Goal: Information Seeking & Learning: Learn about a topic

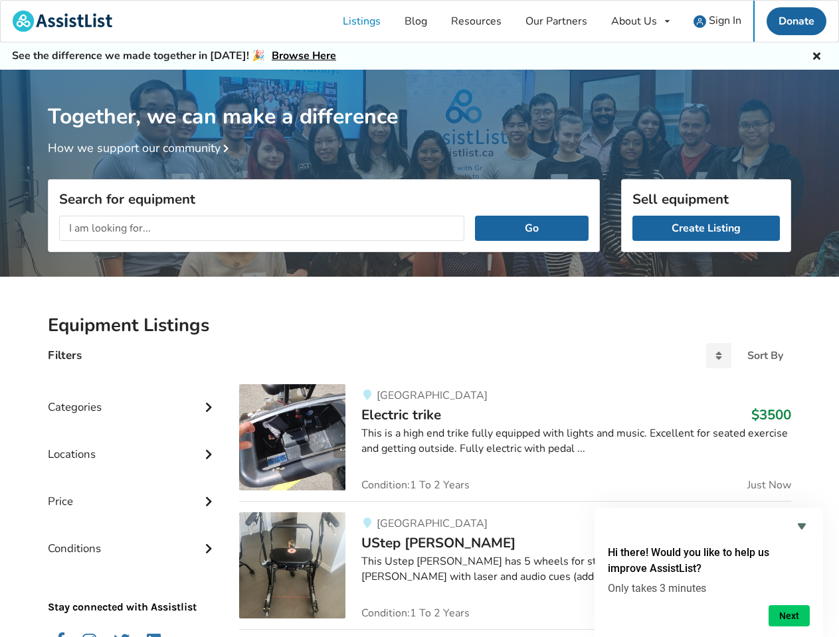
click at [640, 21] on div "About Us" at bounding box center [634, 21] width 46 height 11
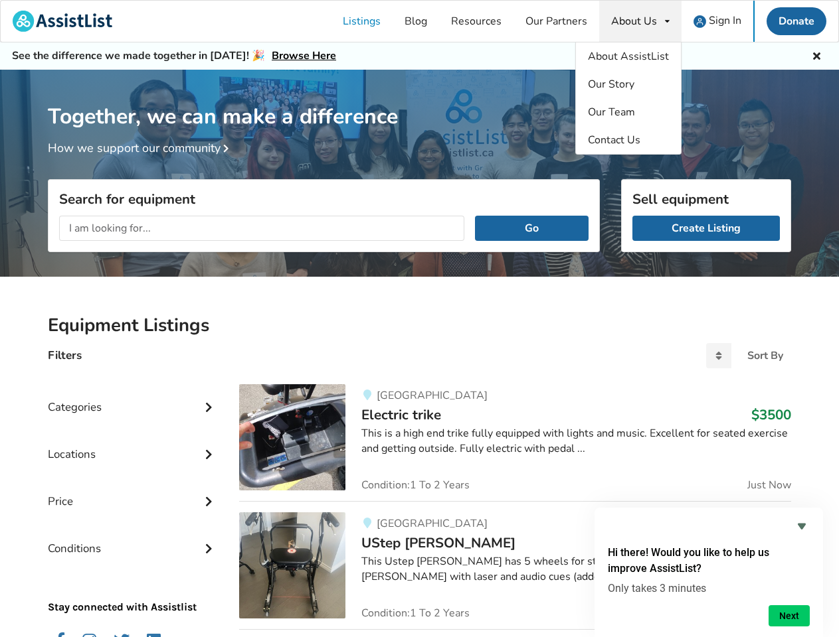
click at [816, 54] on icon at bounding box center [816, 54] width 13 height 11
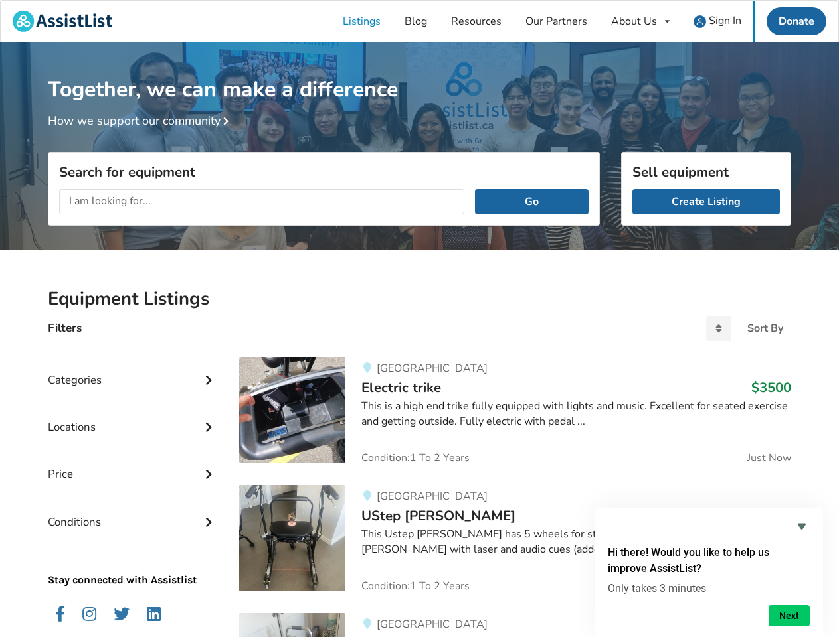
click at [226, 149] on div "Together, we can make a difference How we support our community" at bounding box center [419, 150] width 839 height 216
click at [531, 228] on div "Search for equipment Go" at bounding box center [324, 244] width 552 height 73
click at [133, 397] on div "Locations" at bounding box center [133, 417] width 170 height 47
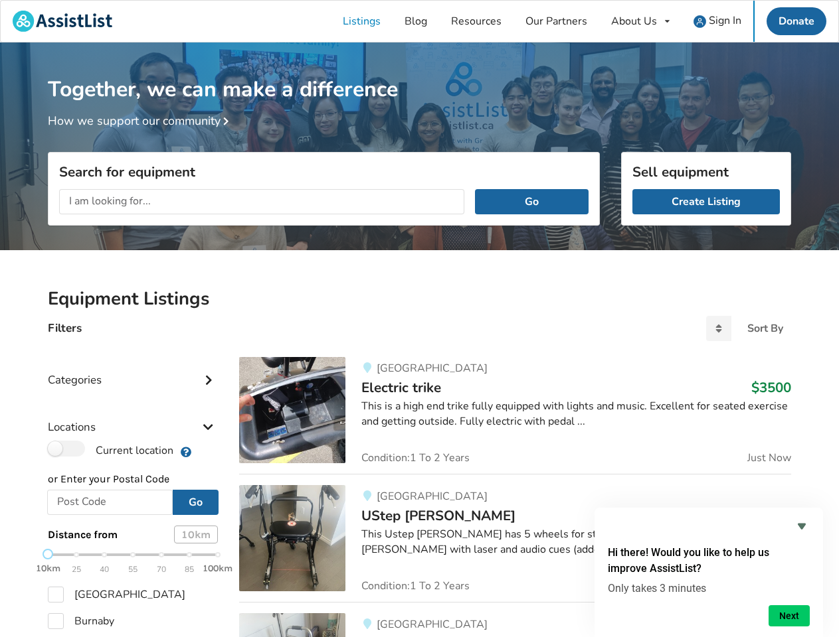
click at [208, 406] on div "Locations" at bounding box center [133, 417] width 170 height 47
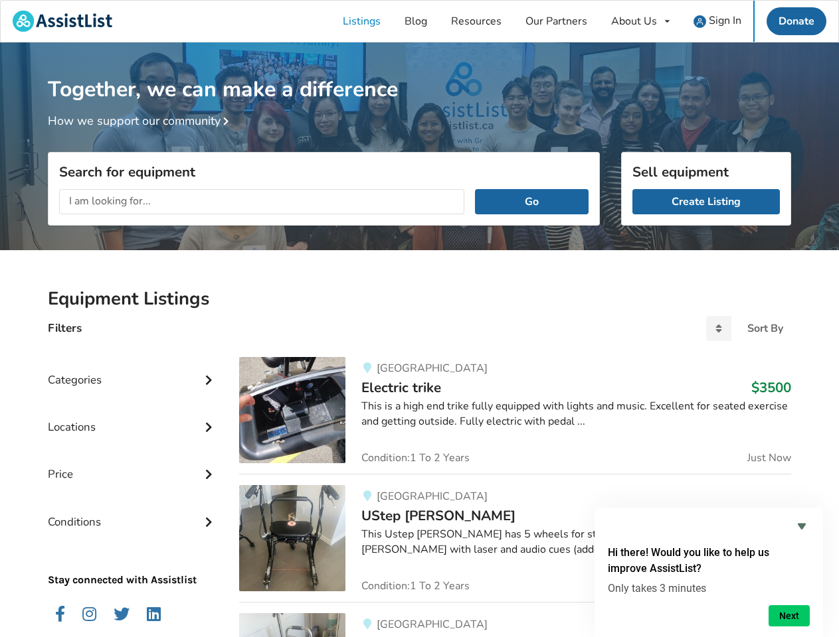
click at [133, 444] on div "Price" at bounding box center [133, 464] width 170 height 47
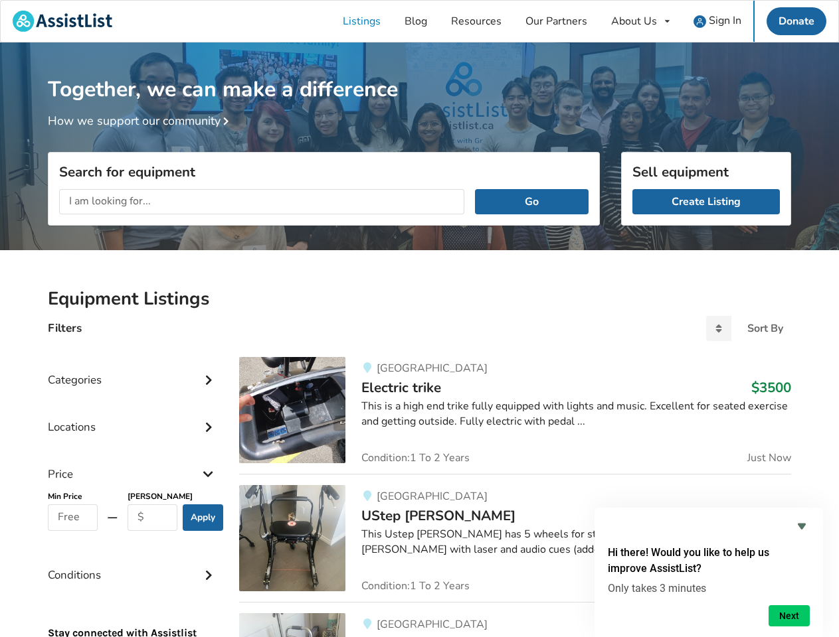
click at [208, 453] on div "Price" at bounding box center [133, 464] width 170 height 47
